Goal: Find specific page/section: Find specific page/section

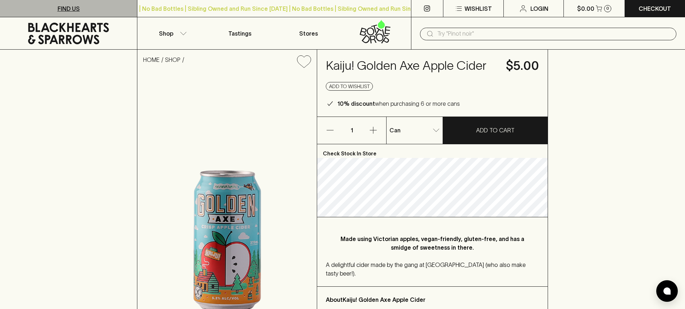
click at [67, 5] on p "FIND US" at bounding box center [69, 8] width 22 height 9
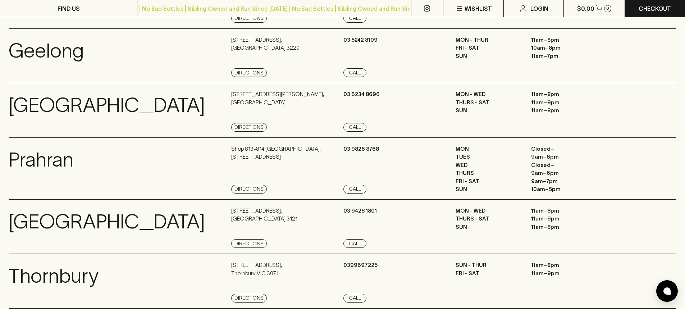
scroll to position [576, 0]
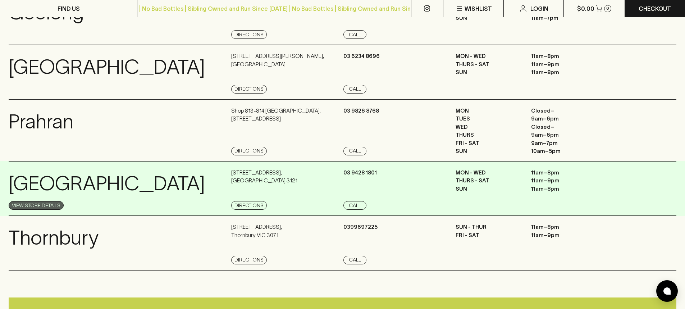
click at [33, 203] on link "View Store Details" at bounding box center [36, 205] width 55 height 9
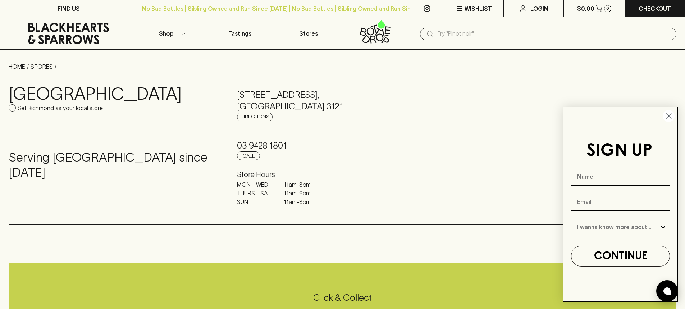
click at [667, 114] on circle "Close dialog" at bounding box center [669, 116] width 12 height 12
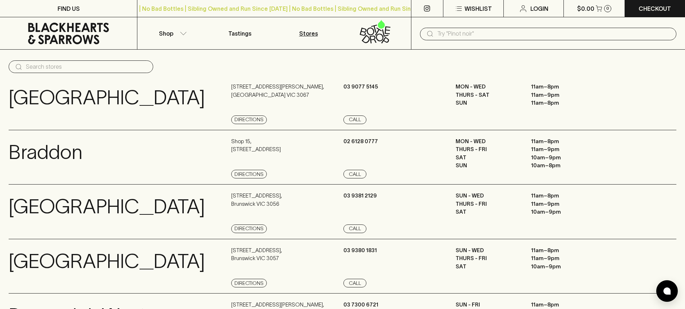
scroll to position [576, 0]
